Goal: Transaction & Acquisition: Register for event/course

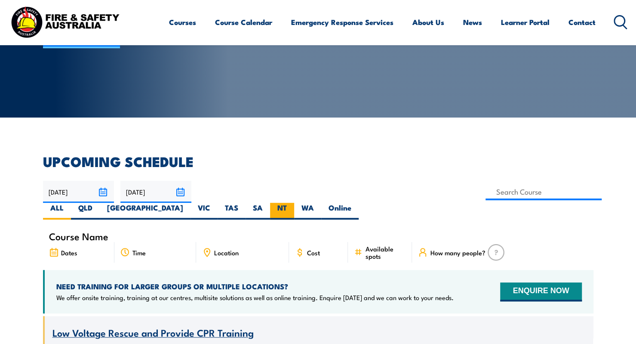
click at [294, 203] on label "NT" at bounding box center [282, 211] width 24 height 17
click at [292, 203] on input "NT" at bounding box center [290, 206] width 6 height 6
radio input "true"
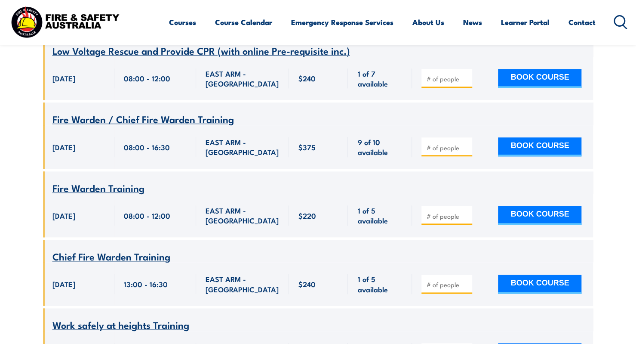
scroll to position [499, 0]
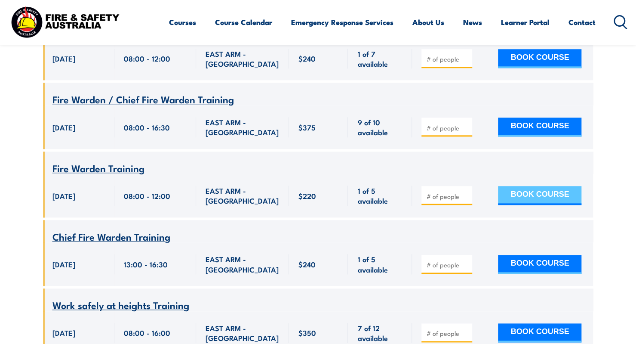
click at [542, 186] on button "BOOK COURSE" at bounding box center [539, 195] width 83 height 19
type input "1"
click at [519, 186] on button "BOOK COURSE" at bounding box center [539, 195] width 83 height 19
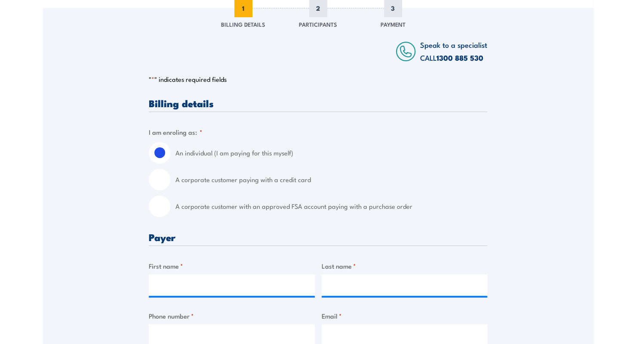
scroll to position [172, 0]
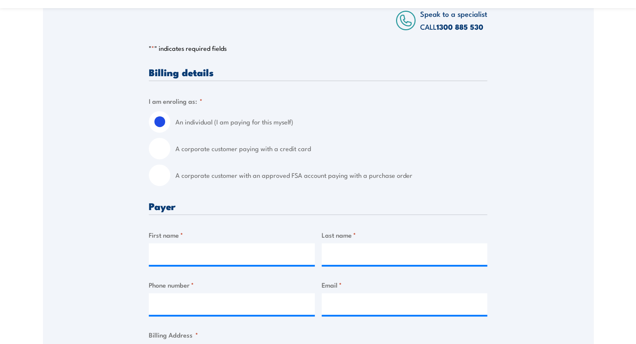
click at [158, 147] on input "A corporate customer paying with a credit card" at bounding box center [159, 148] width 21 height 21
radio input "true"
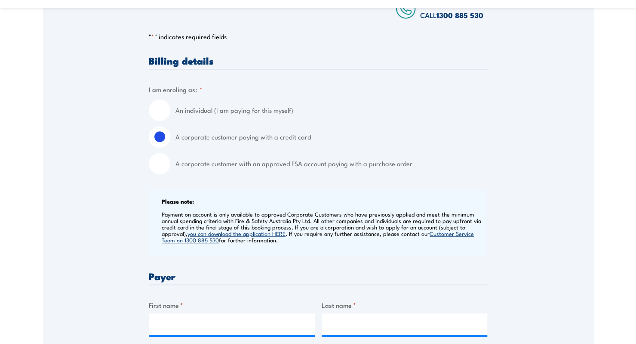
scroll to position [344, 0]
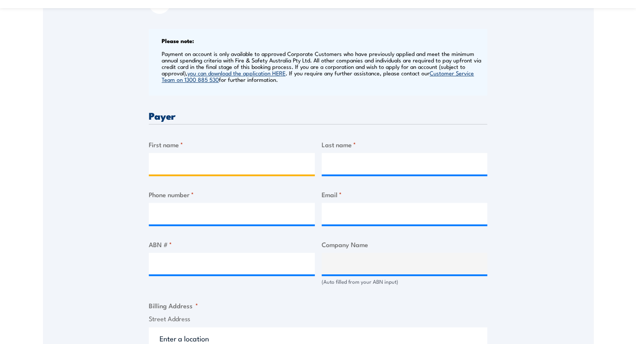
click at [218, 165] on input "First name *" at bounding box center [232, 163] width 166 height 21
type input "Yasmin"
type input "Hahn"
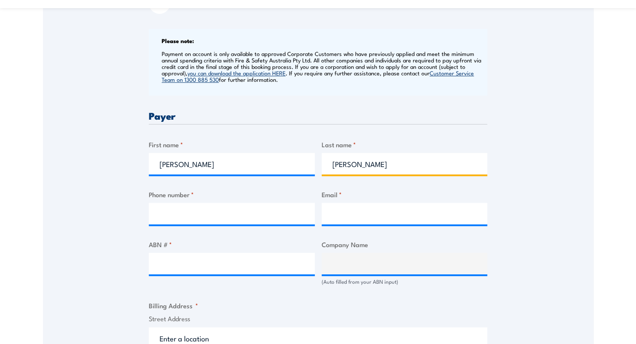
type input "0439493642"
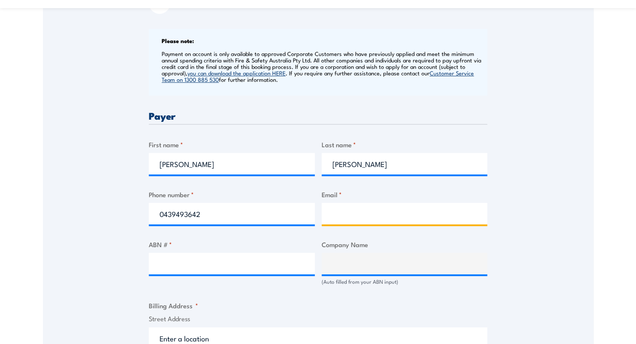
type input "yas@vigr.com.au"
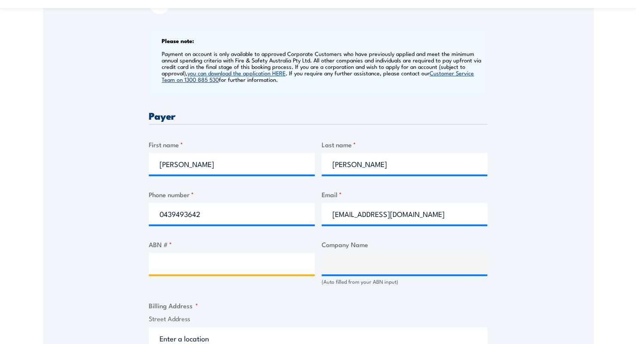
click at [216, 262] on input "ABN # *" at bounding box center [232, 262] width 166 height 21
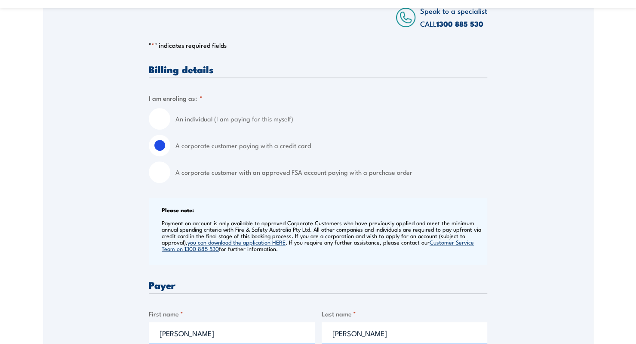
scroll to position [129, 0]
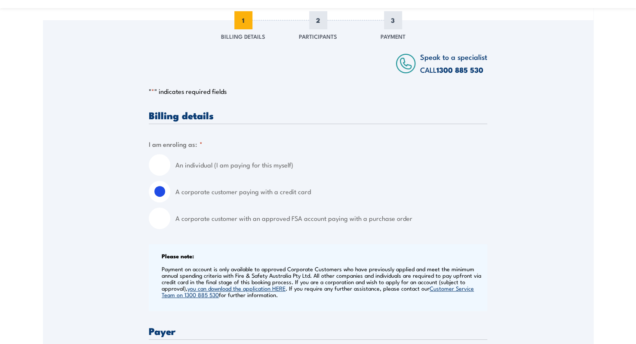
click at [150, 169] on input "An individual (I am paying for this myself)" at bounding box center [159, 164] width 21 height 21
radio input "true"
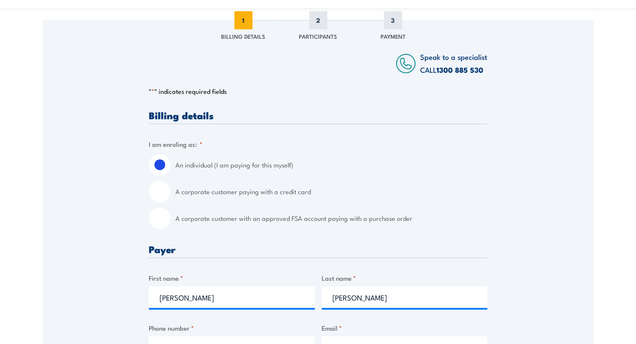
scroll to position [301, 0]
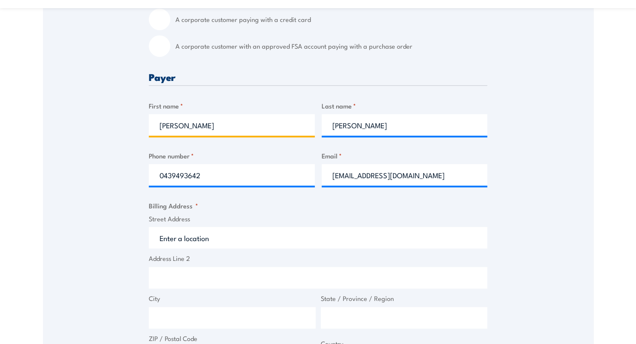
drag, startPoint x: 223, startPoint y: 129, endPoint x: 147, endPoint y: 131, distance: 76.1
click at [147, 131] on div "Speak to a specialist CALL 1300 885 530 CALL 1300 885 530 " * " indicates requi…" at bounding box center [318, 223] width 550 height 751
click at [292, 214] on label "Street Address" at bounding box center [318, 219] width 338 height 10
click at [292, 227] on input "Street Address" at bounding box center [318, 237] width 338 height 21
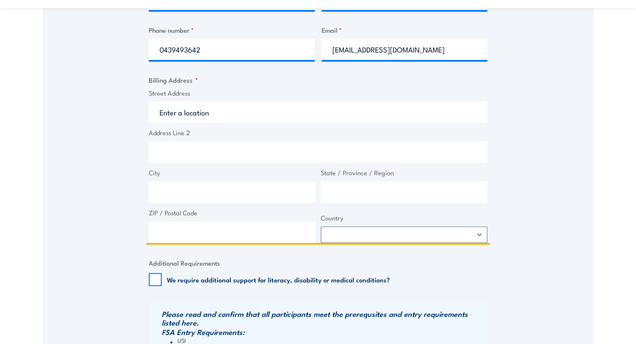
scroll to position [430, 0]
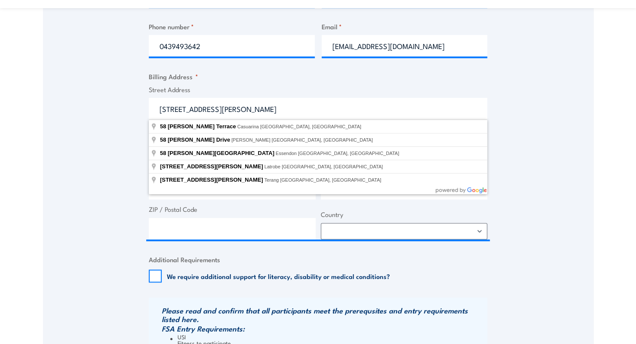
type input "58 Bradshaw Terrace, Casuarina NT, Australia"
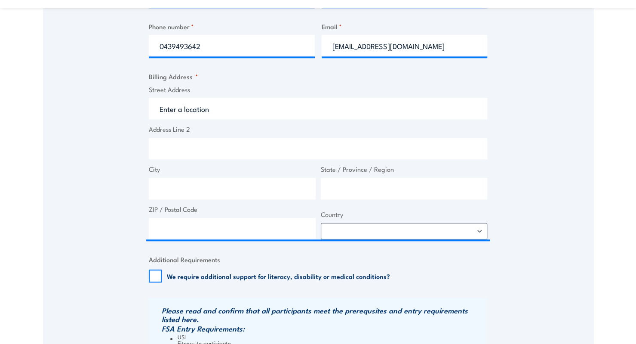
type input "58 Bradshaw Terrace"
type input "Casuarina"
type input "Northern Territory"
type input "0810"
select select "Australia"
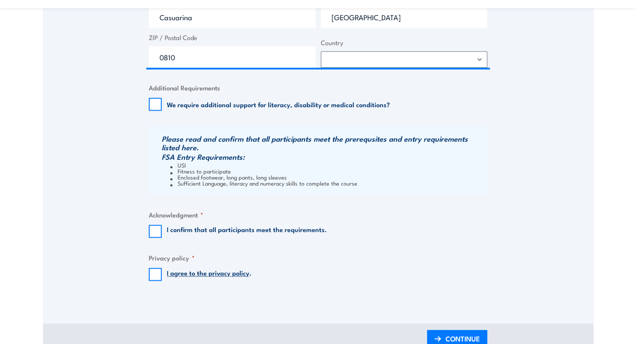
scroll to position [602, 0]
click at [157, 235] on input "I confirm that all participants meet the requirements." at bounding box center [155, 230] width 13 height 13
checkbox input "true"
click at [156, 274] on input "I agree to the privacy policy ." at bounding box center [155, 273] width 13 height 13
checkbox input "true"
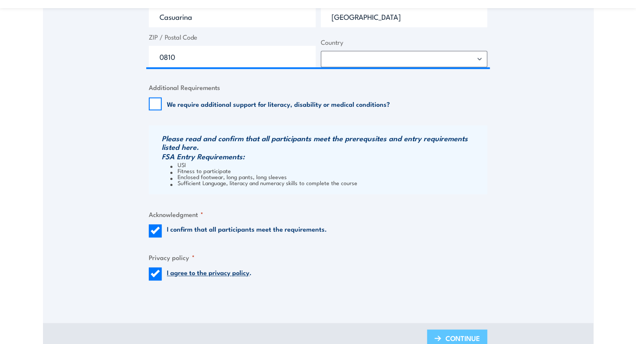
click at [459, 337] on span "CONTINUE" at bounding box center [462, 337] width 34 height 23
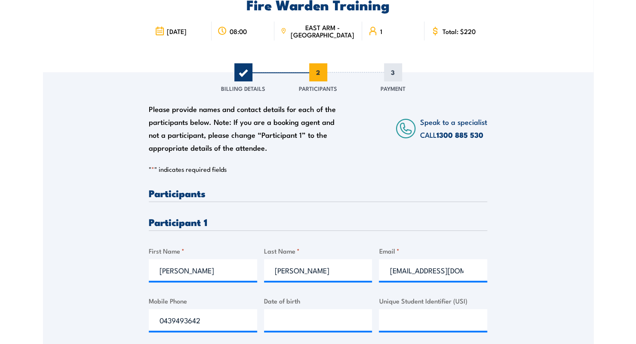
scroll to position [172, 0]
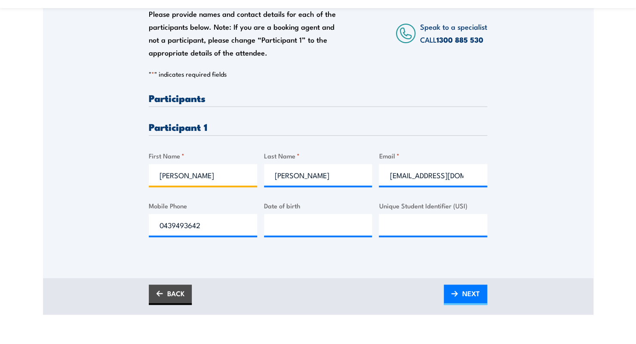
drag, startPoint x: 139, startPoint y: 181, endPoint x: 133, endPoint y: 175, distance: 8.8
click at [133, 175] on div "Please provide names and contact details for each of the participants below. No…" at bounding box center [318, 115] width 550 height 276
type input "Michael"
drag, startPoint x: 305, startPoint y: 178, endPoint x: 259, endPoint y: 186, distance: 46.7
click at [259, 186] on div "Please provide names and contact details for each of the participants below. No…" at bounding box center [318, 171] width 338 height 157
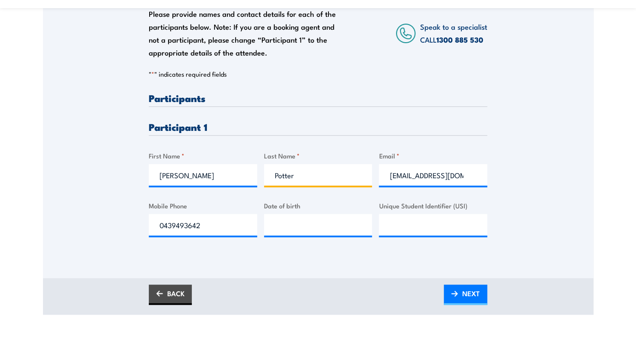
type input "Potter"
drag, startPoint x: 459, startPoint y: 172, endPoint x: 374, endPoint y: 168, distance: 84.8
click at [367, 172] on div "Please provide names and contact details for each of the participants below. No…" at bounding box center [318, 171] width 338 height 157
paste input "pottmichael465@gmail.com"
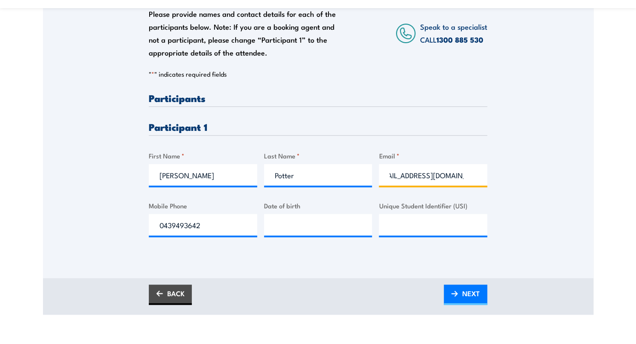
type input "pottmichael465@gmail.com"
drag, startPoint x: 208, startPoint y: 221, endPoint x: 143, endPoint y: 219, distance: 65.4
click at [143, 219] on div "Please provide names and contact details for each of the participants below. No…" at bounding box center [318, 115] width 550 height 276
paste input "498728201"
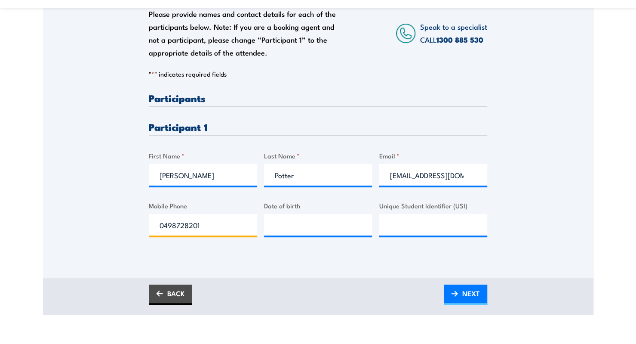
type input "0498728201"
click at [292, 233] on input "__/__/____" at bounding box center [318, 224] width 108 height 21
click at [274, 226] on input "__/__/____" at bounding box center [318, 224] width 108 height 21
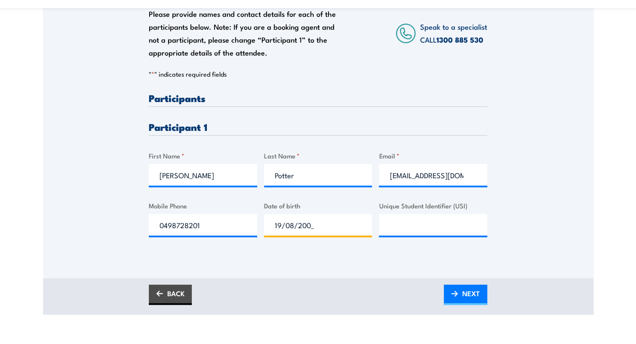
type input "19/08/2002"
